Goal: Check status: Check status

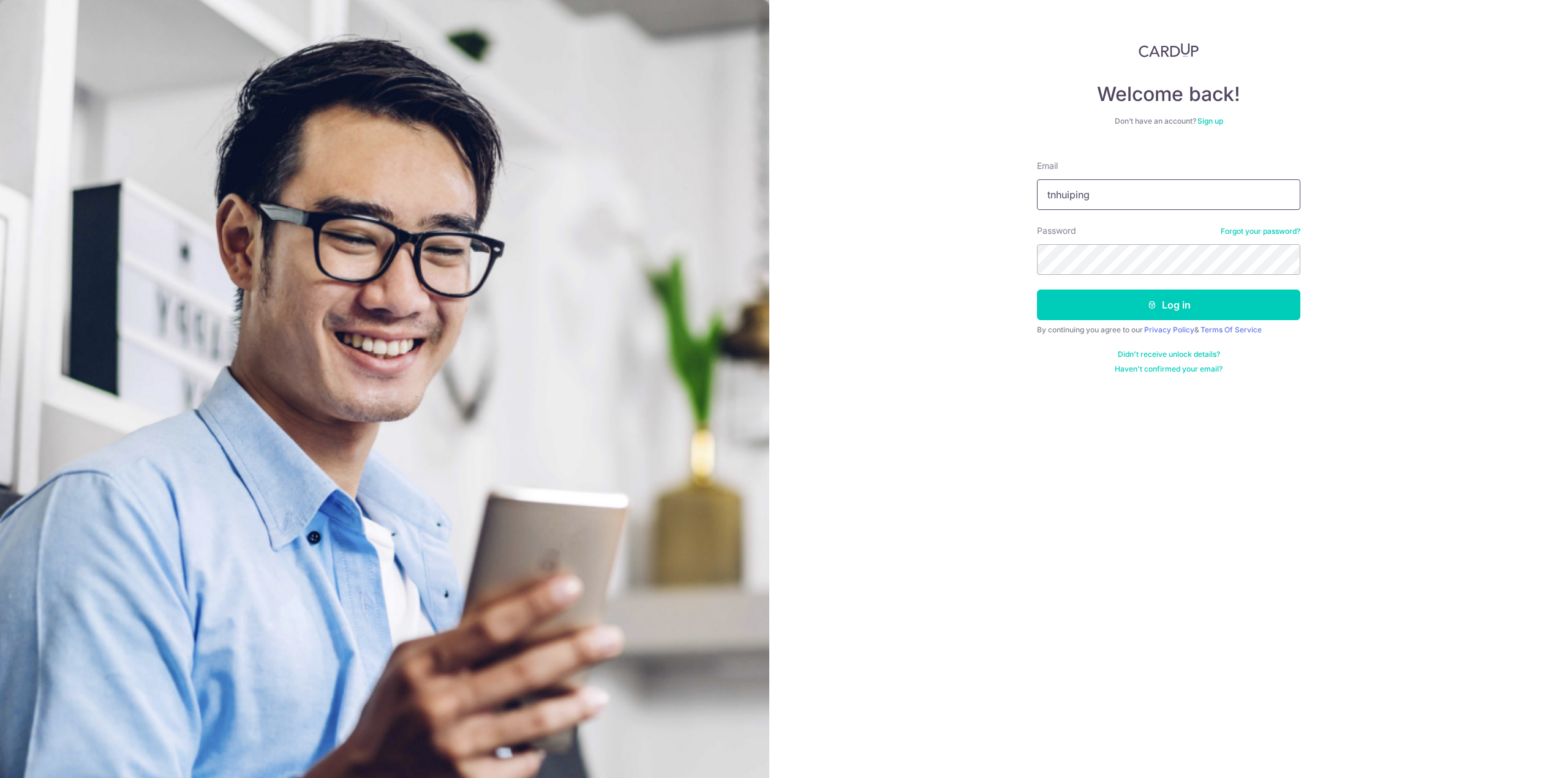
type input "[EMAIL_ADDRESS][DOMAIN_NAME]"
click at [1037, 290] on button "Log in" at bounding box center [1168, 304] width 263 height 30
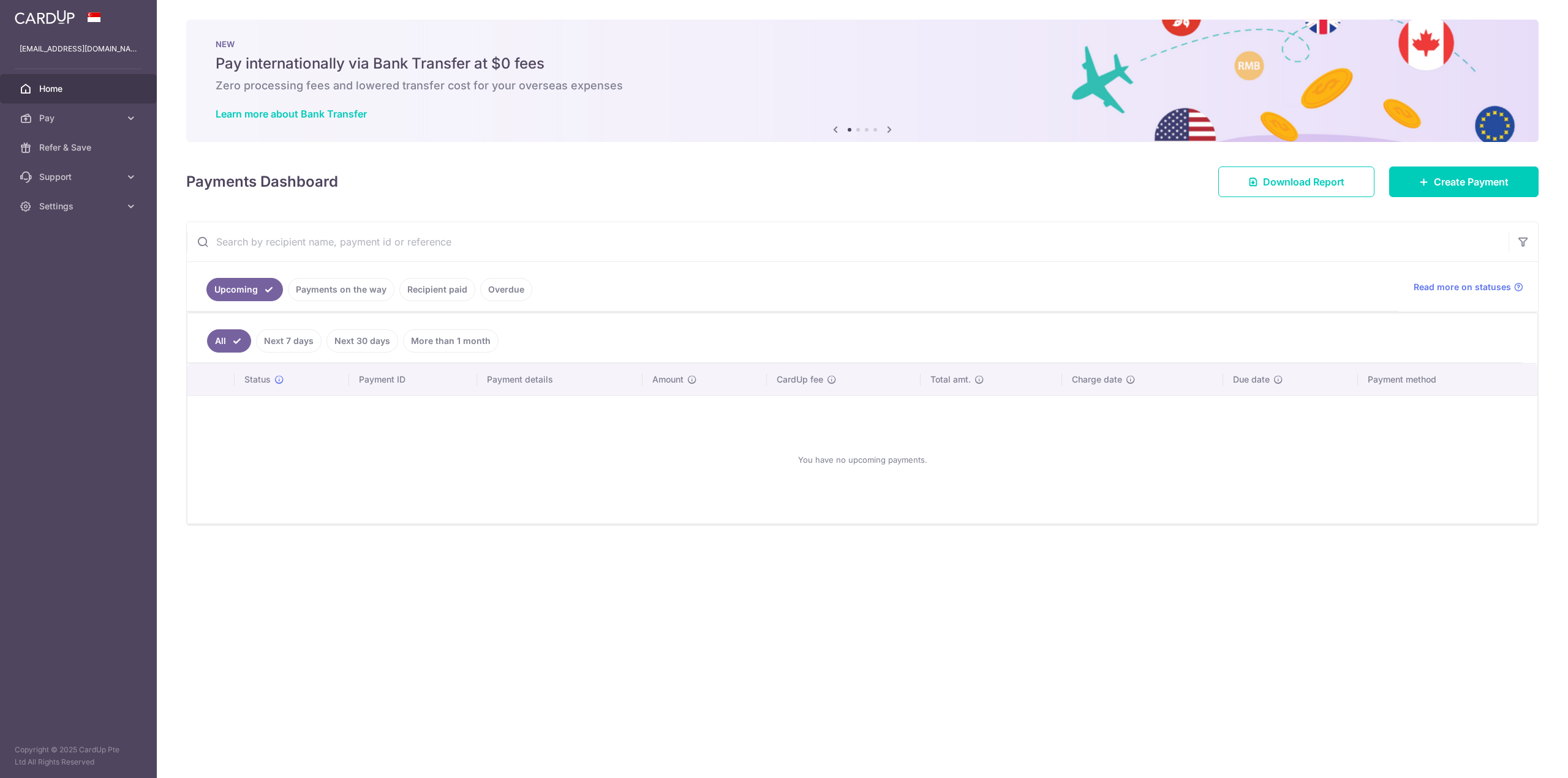
click at [374, 292] on link "Payments on the way" at bounding box center [341, 289] width 106 height 23
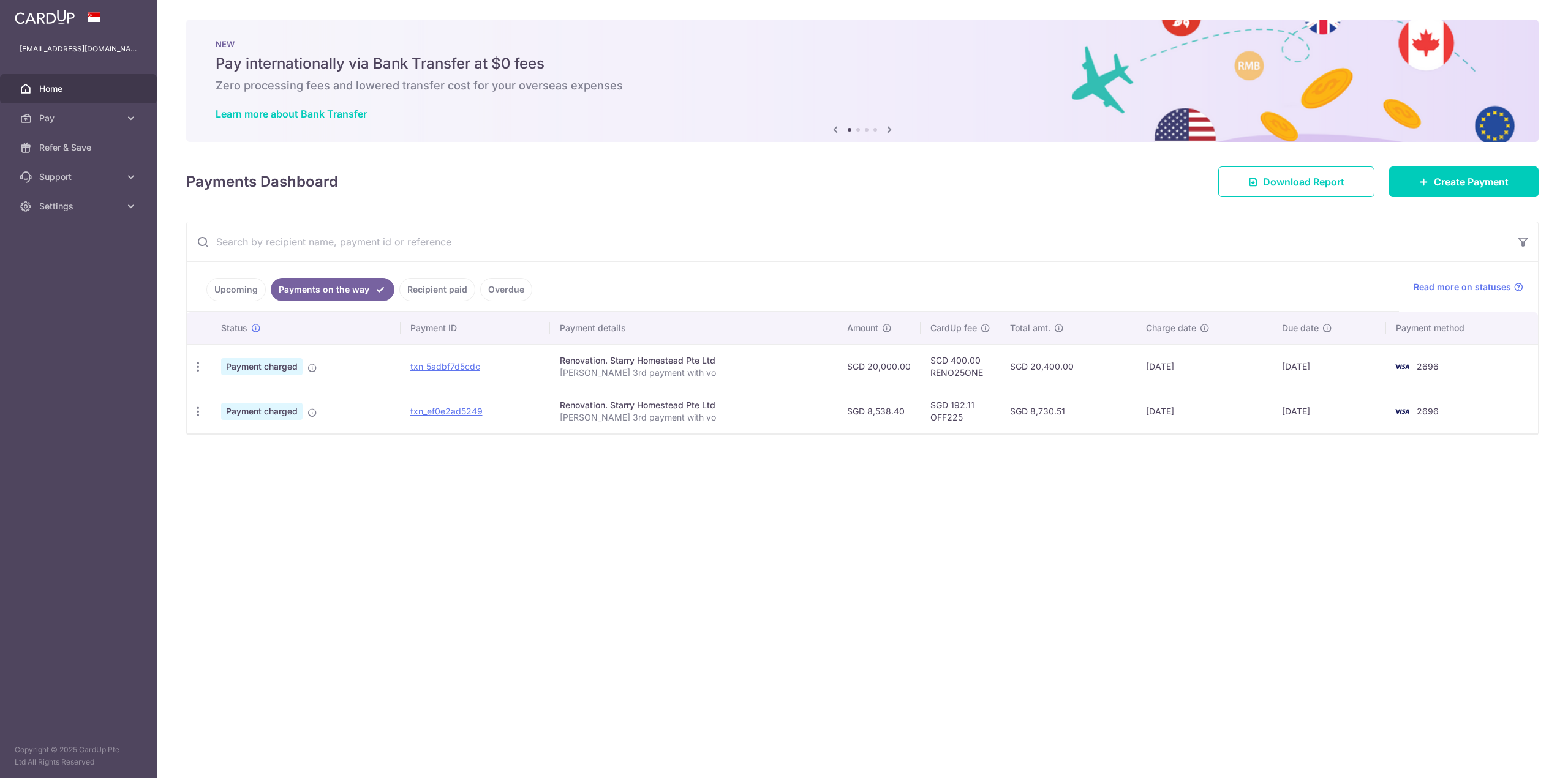
click at [422, 293] on link "Recipient paid" at bounding box center [438, 289] width 76 height 23
